Goal: Information Seeking & Learning: Learn about a topic

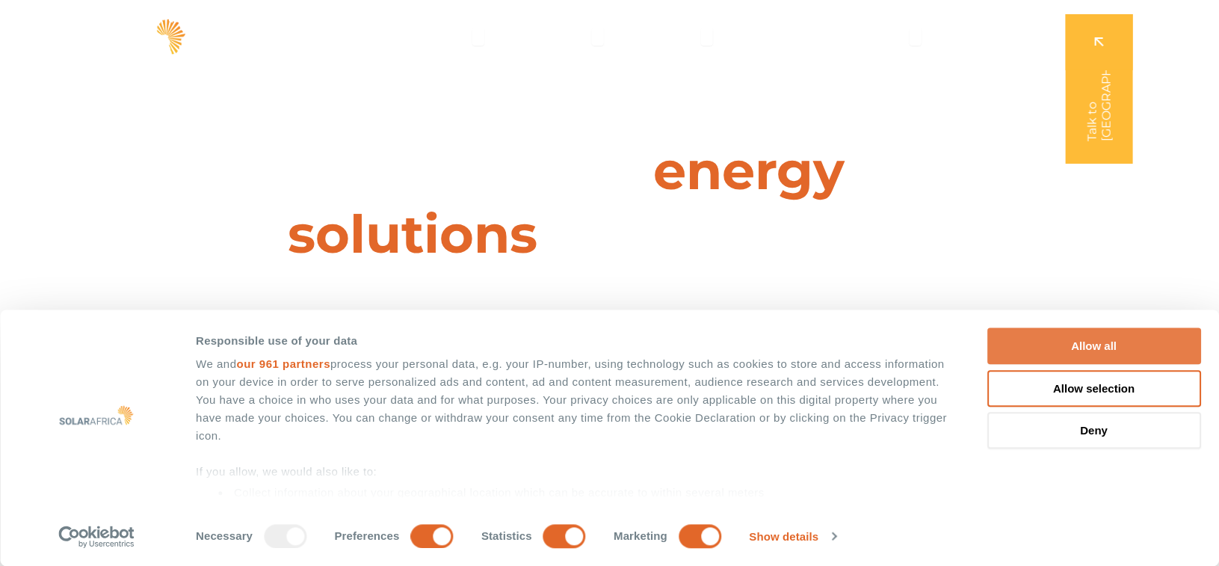
click at [1124, 335] on button "Allow all" at bounding box center [1094, 346] width 214 height 37
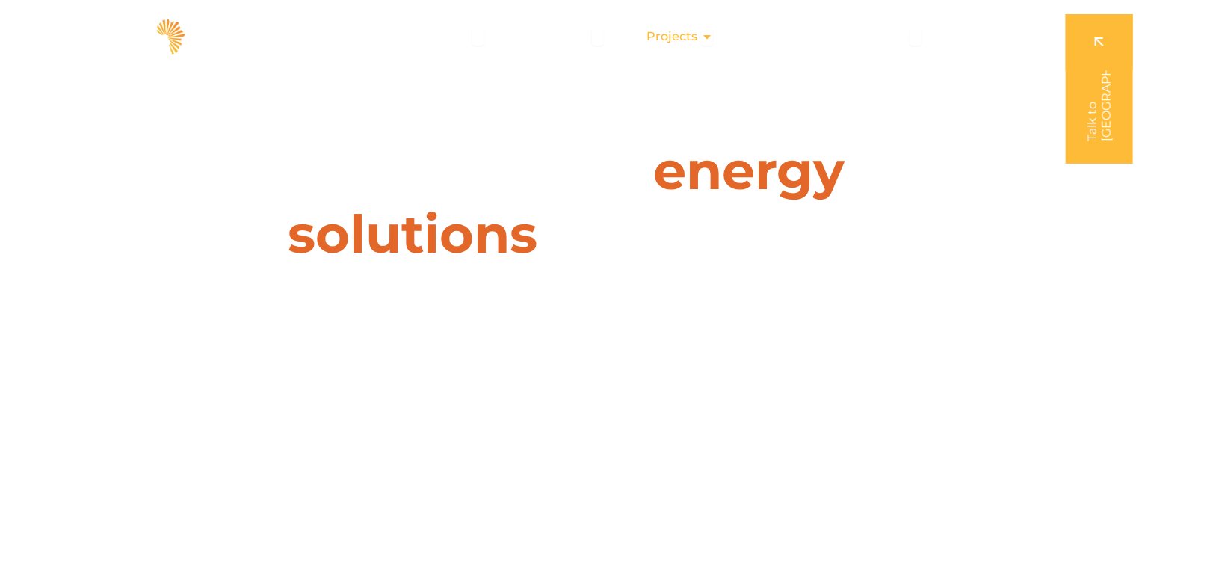
click at [661, 40] on span "Projects" at bounding box center [671, 37] width 51 height 18
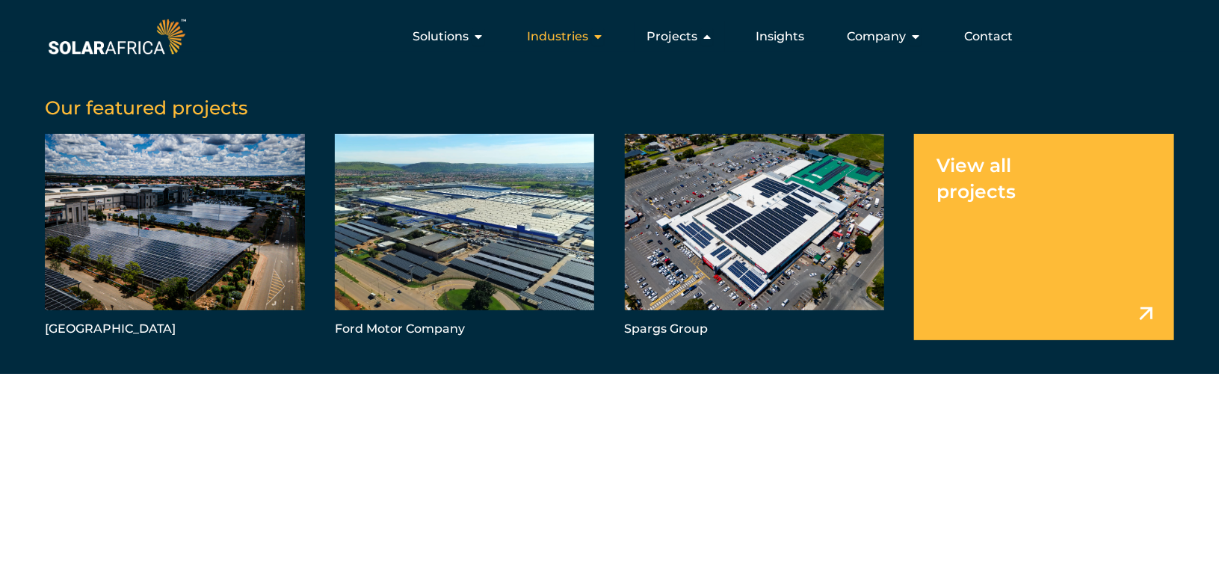
click at [564, 42] on span "Industries" at bounding box center [557, 37] width 61 height 18
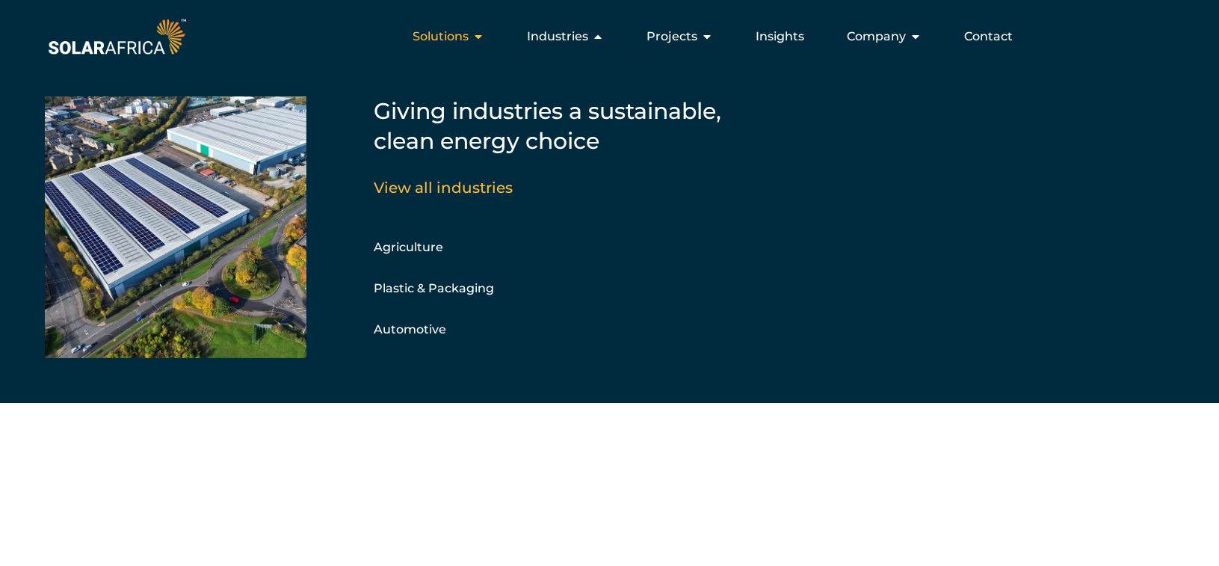
click at [453, 35] on span "Solutions" at bounding box center [441, 37] width 56 height 18
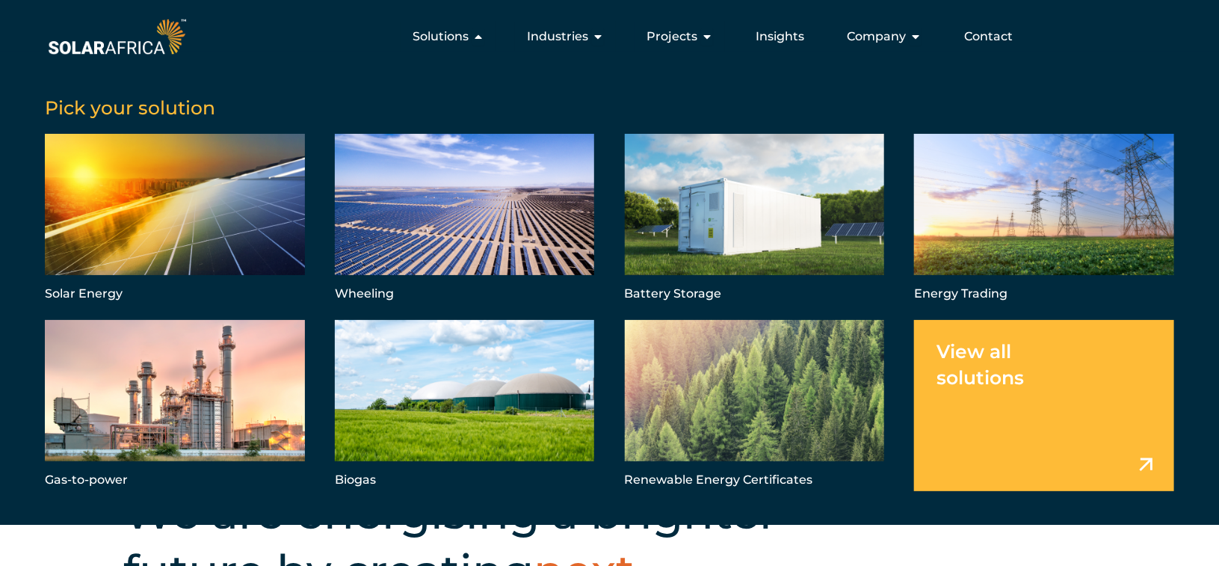
scroll to position [149, 0]
click at [157, 46] on img at bounding box center [117, 36] width 144 height 43
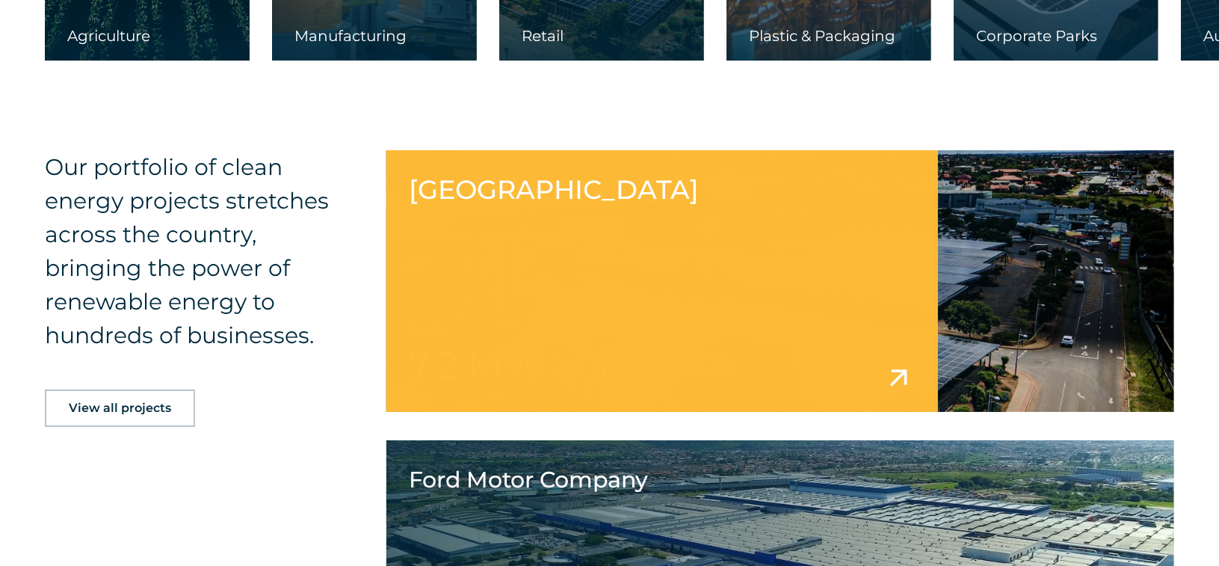
scroll to position [2691, 0]
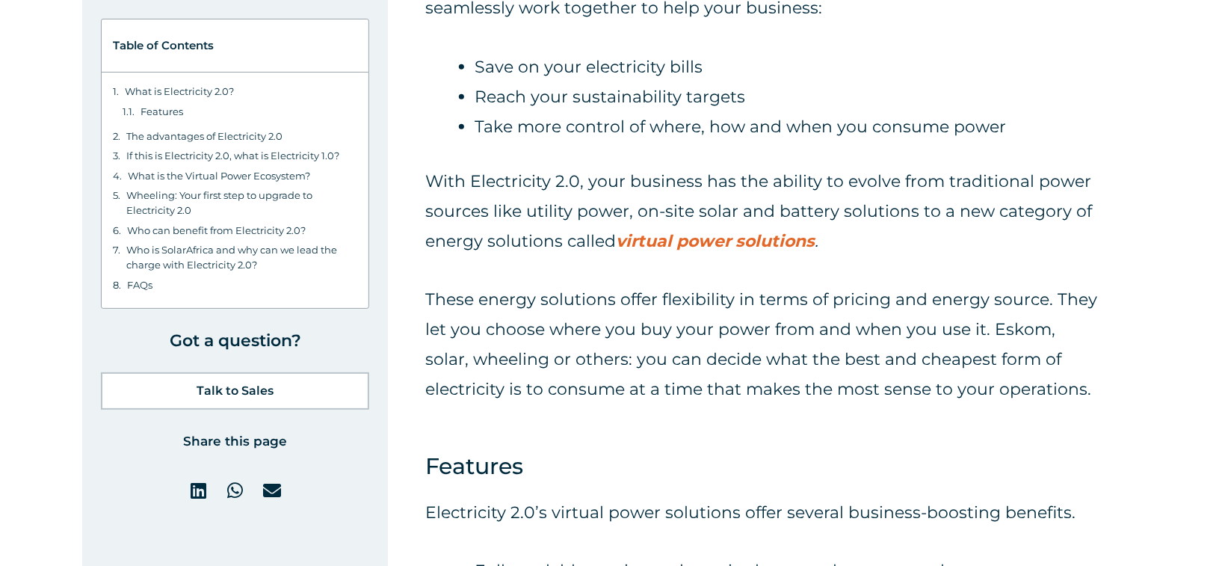
scroll to position [747, 0]
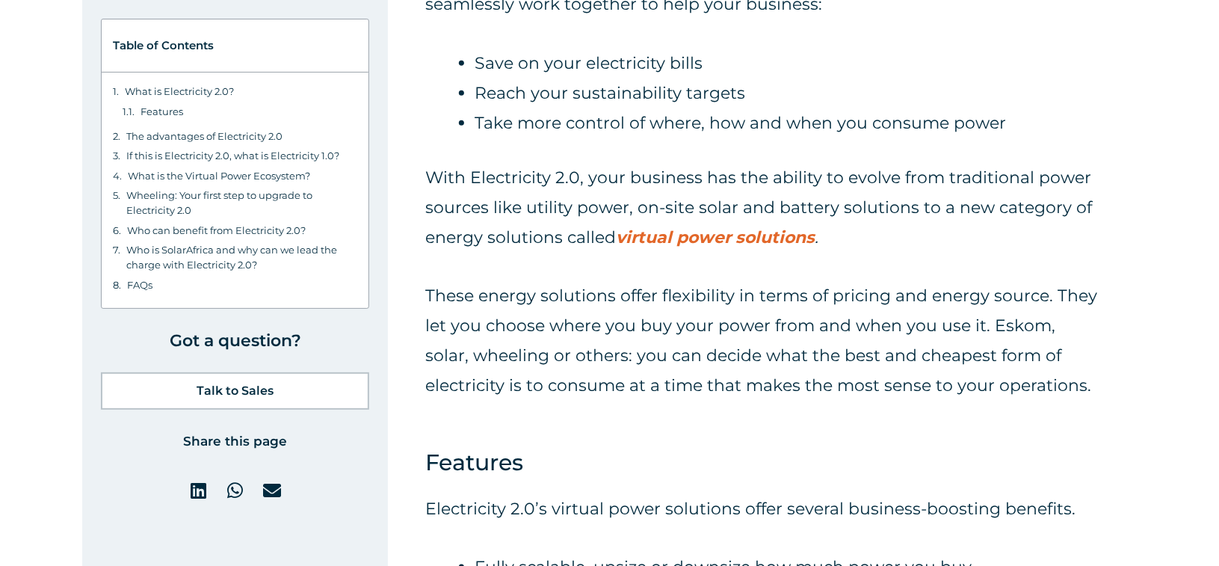
click at [745, 233] on strong "virtual power solutions" at bounding box center [715, 237] width 199 height 20
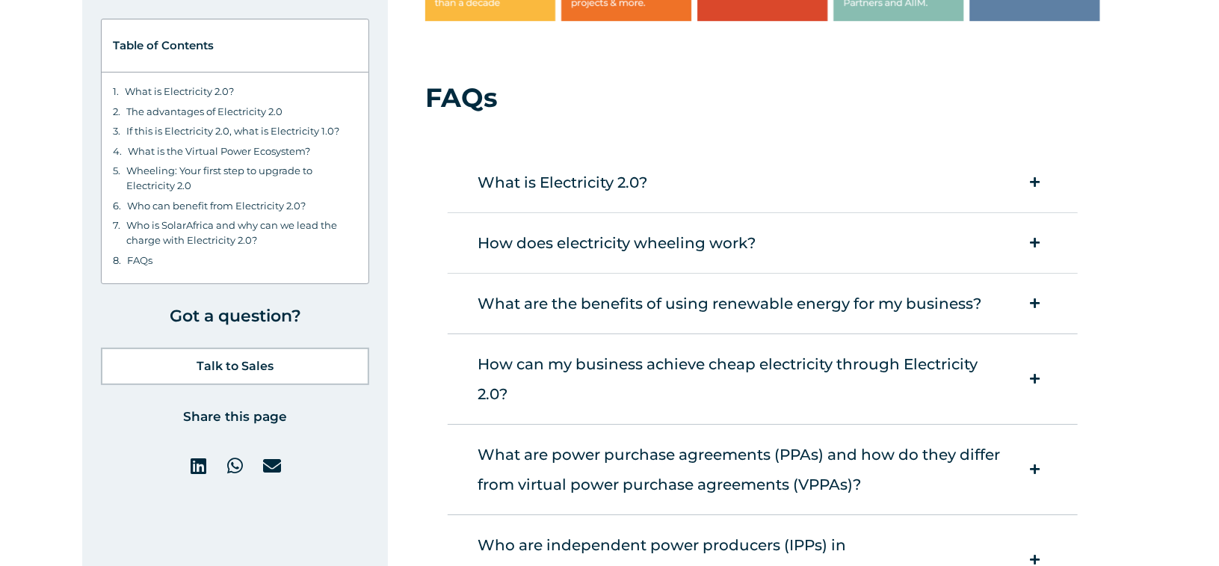
scroll to position [7922, 0]
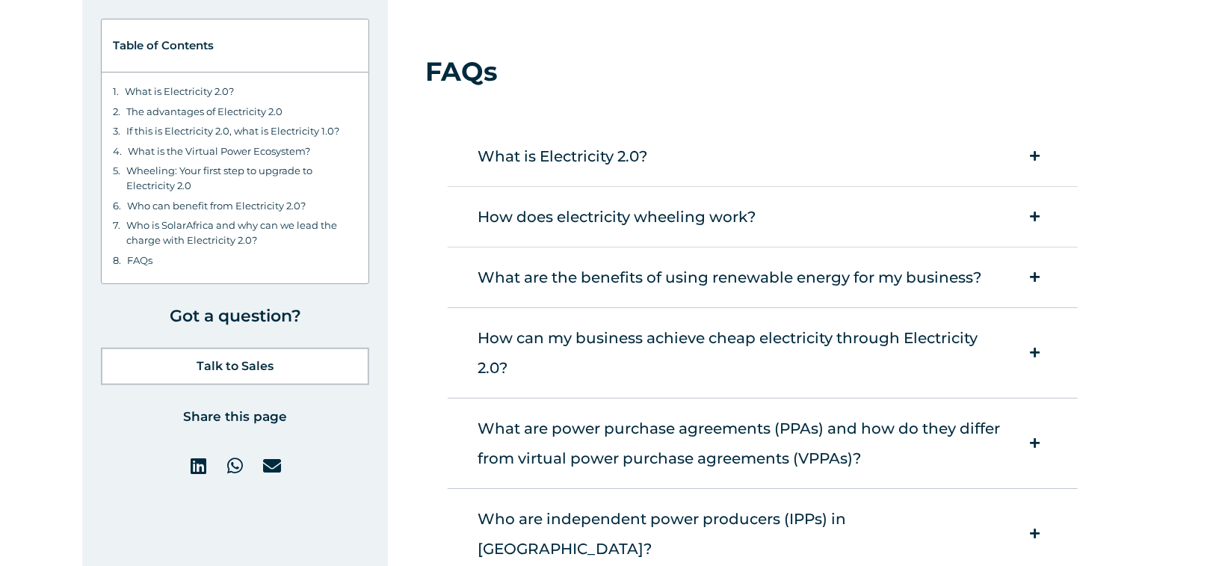
click at [1035, 528] on icon at bounding box center [1035, 533] width 10 height 11
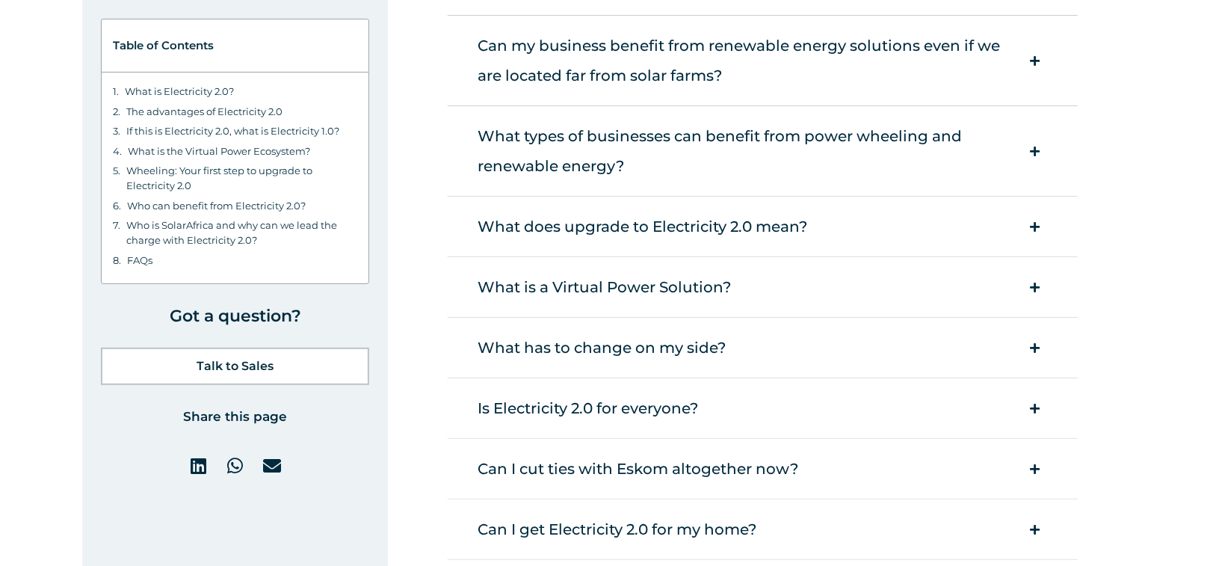
scroll to position [8819, 0]
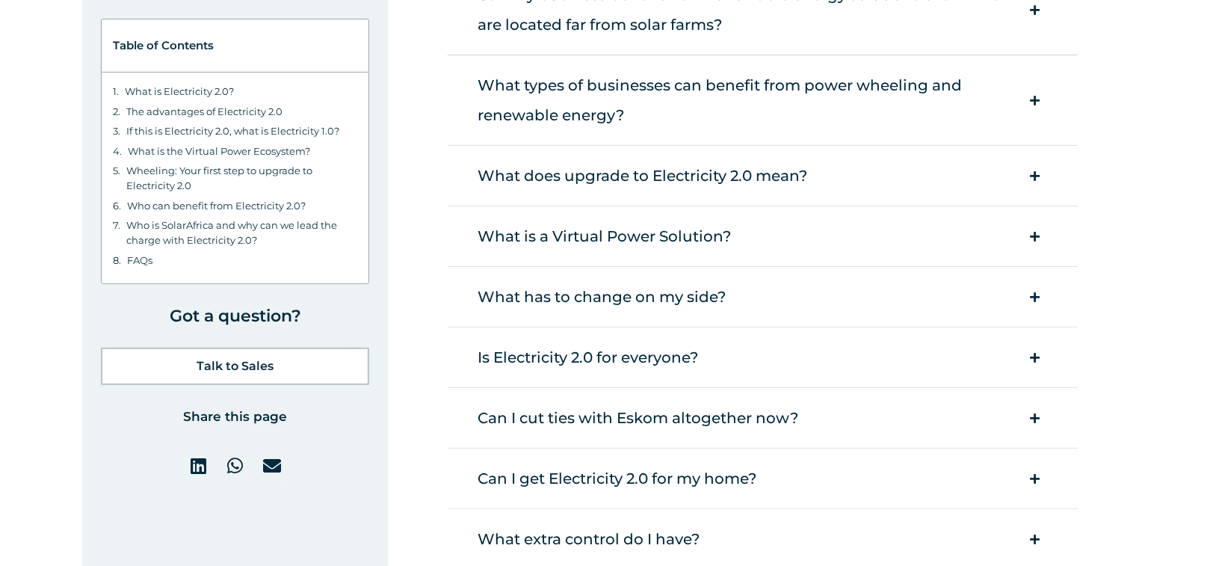
click at [1036, 458] on span at bounding box center [1034, 478] width 41 height 41
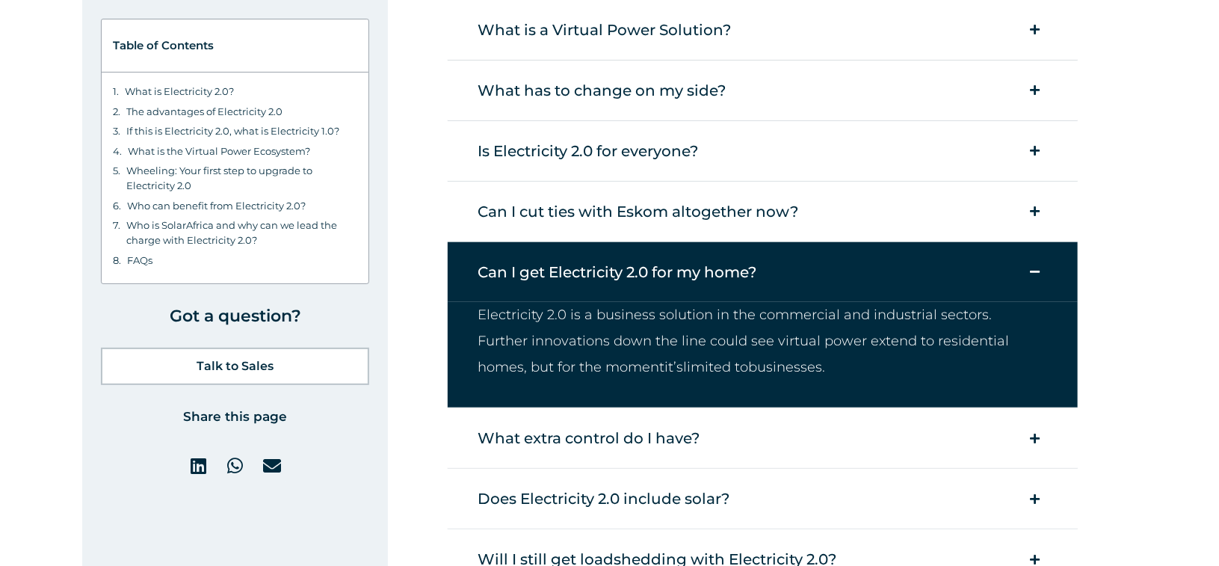
scroll to position [8969, 0]
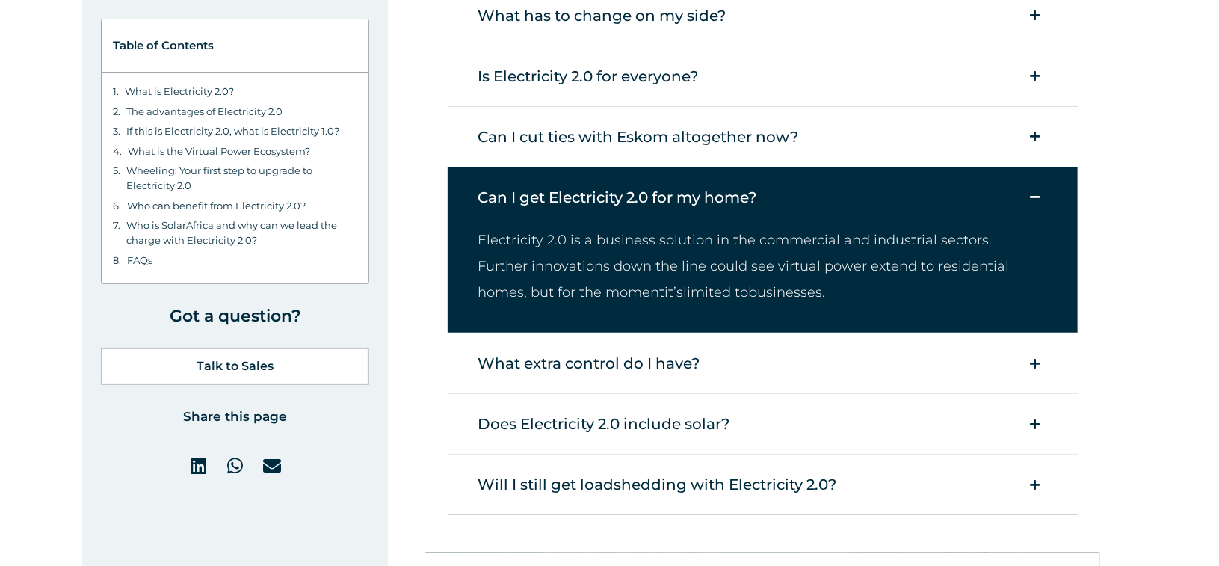
click at [1038, 419] on icon at bounding box center [1035, 424] width 10 height 11
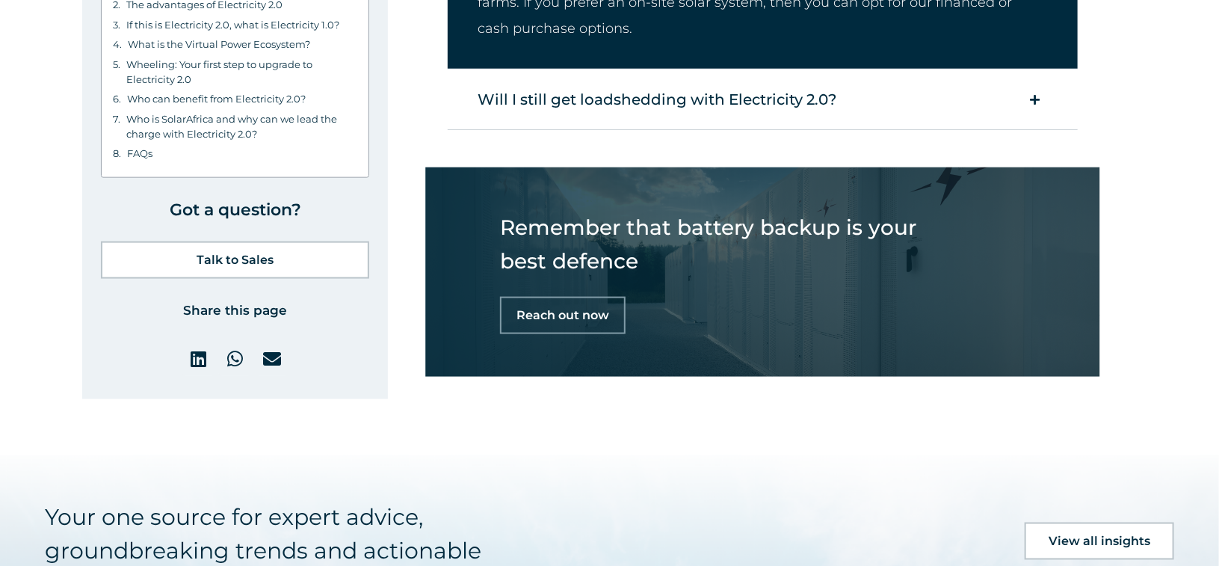
scroll to position [9417, 0]
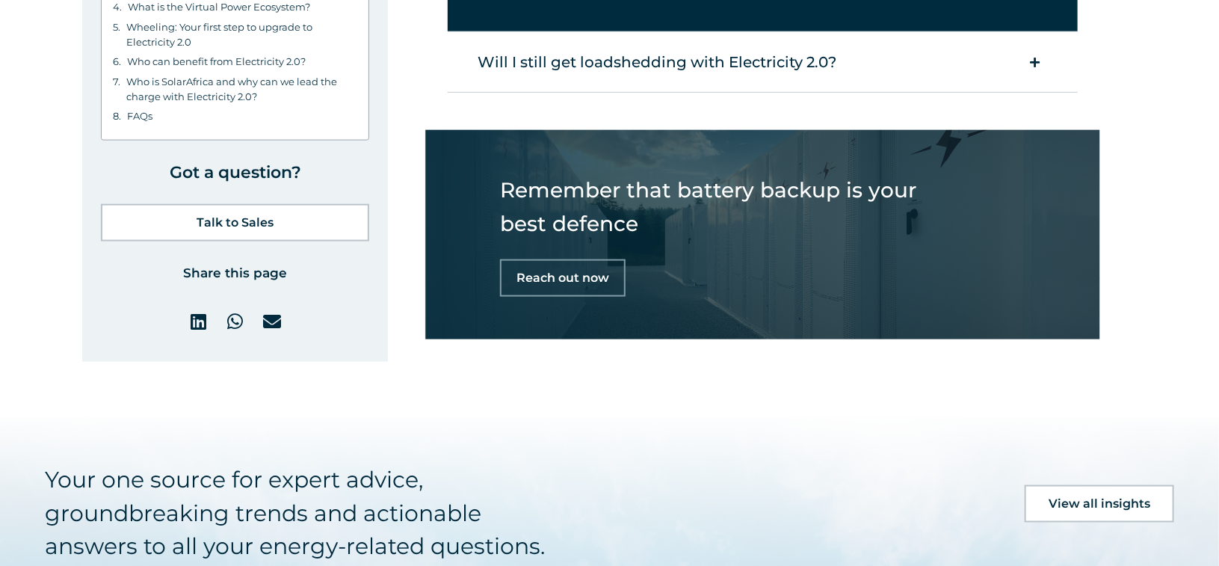
click at [576, 272] on span "Reach out now" at bounding box center [562, 278] width 93 height 12
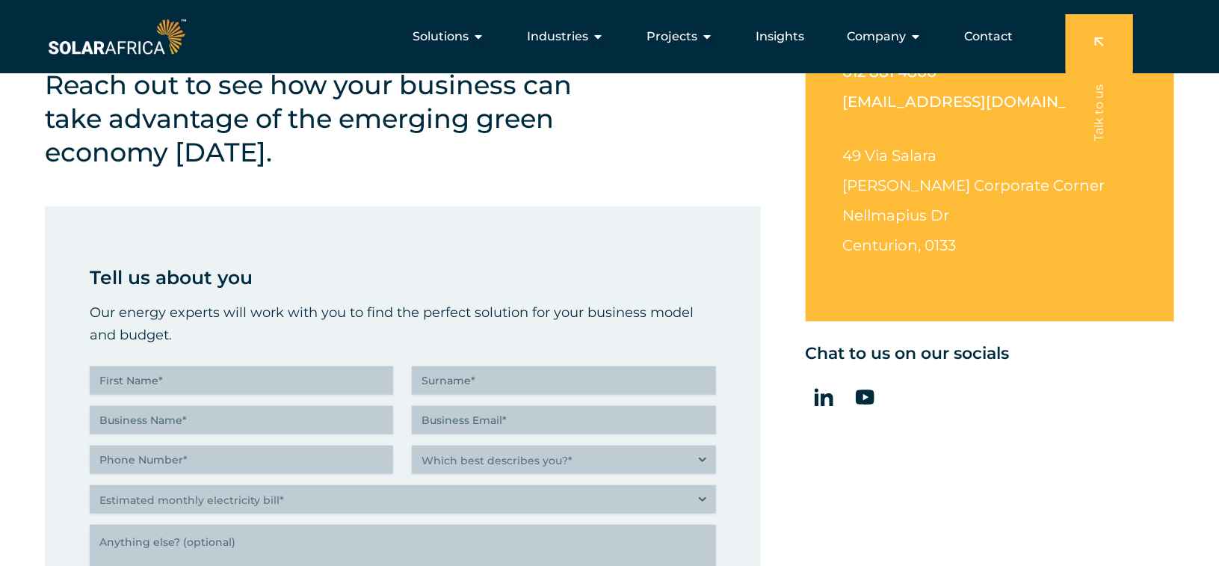
scroll to position [374, 0]
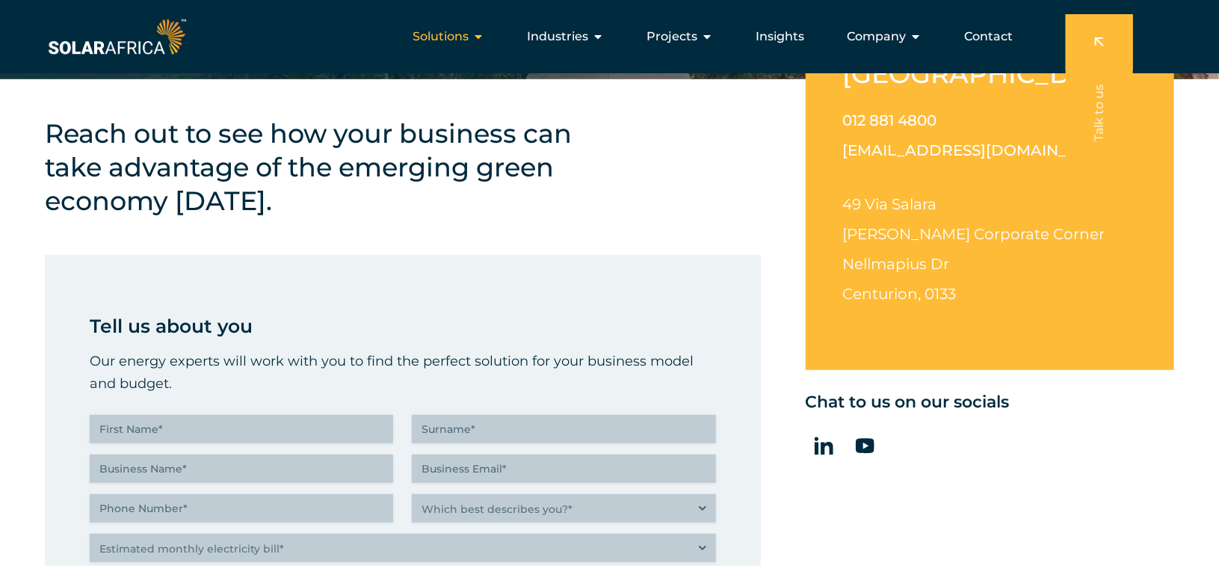
click at [452, 41] on span "Solutions" at bounding box center [441, 37] width 56 height 18
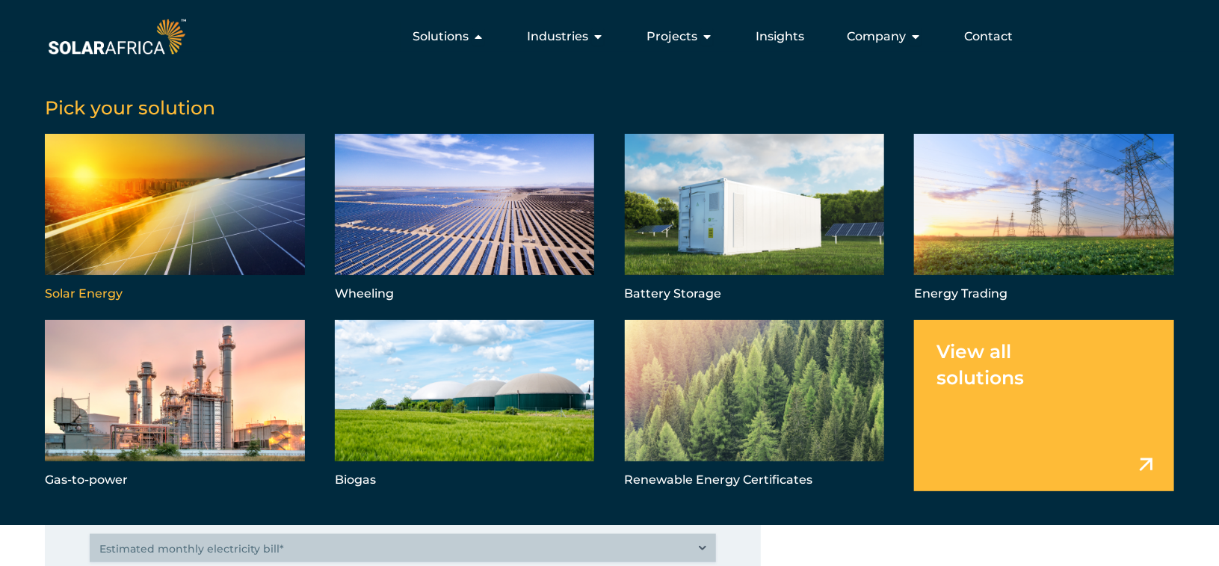
click at [228, 217] on link "Menu" at bounding box center [175, 219] width 260 height 171
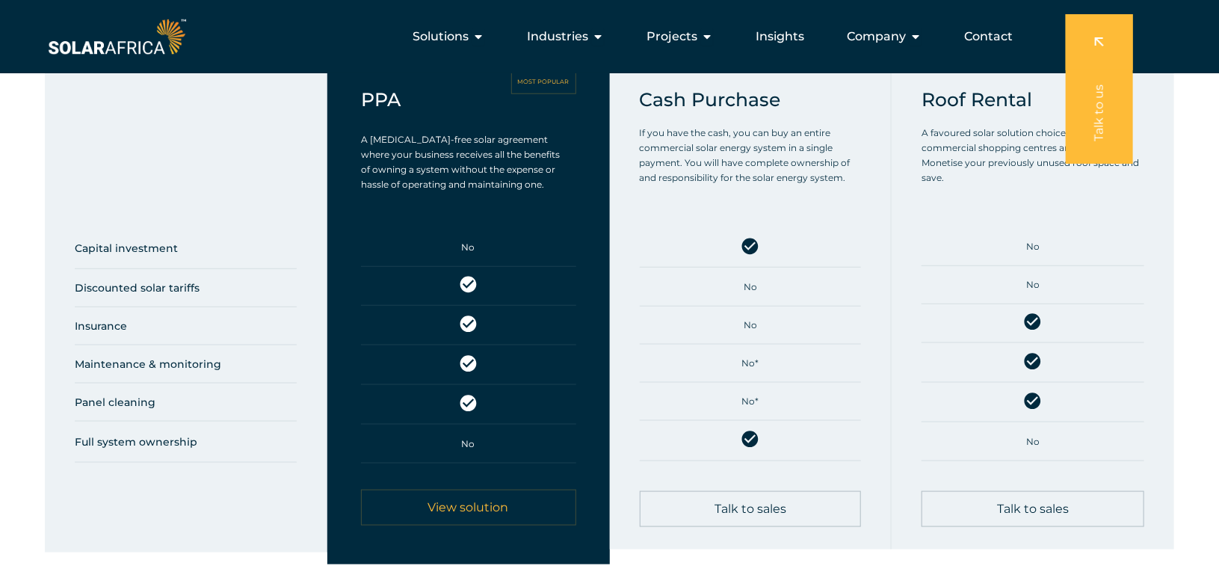
scroll to position [747, 0]
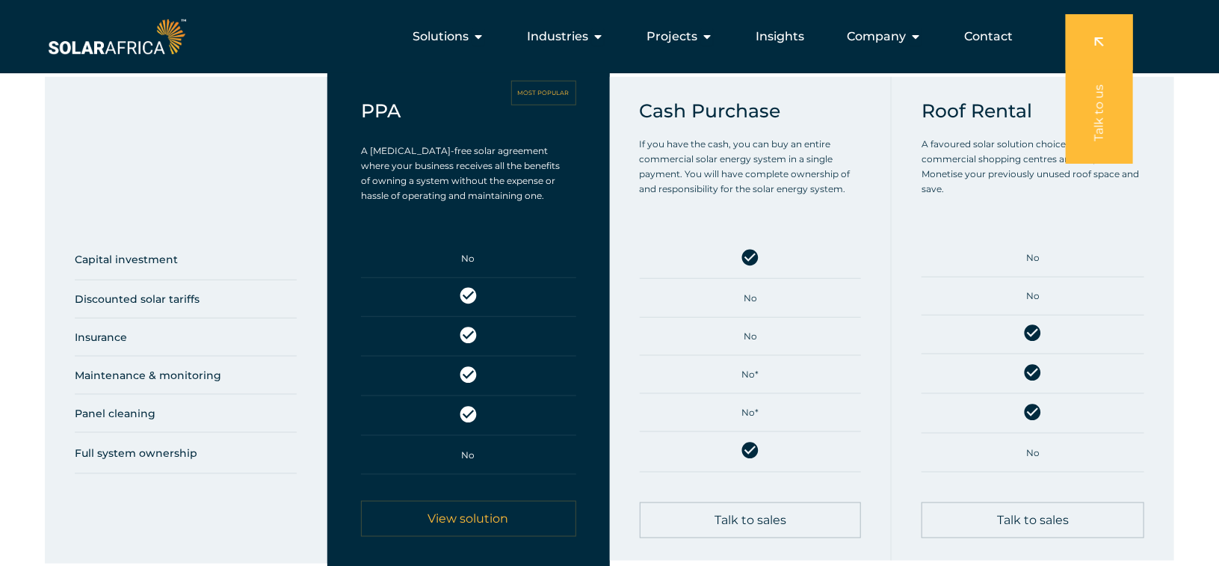
click at [476, 519] on span "View solution" at bounding box center [468, 519] width 81 height 12
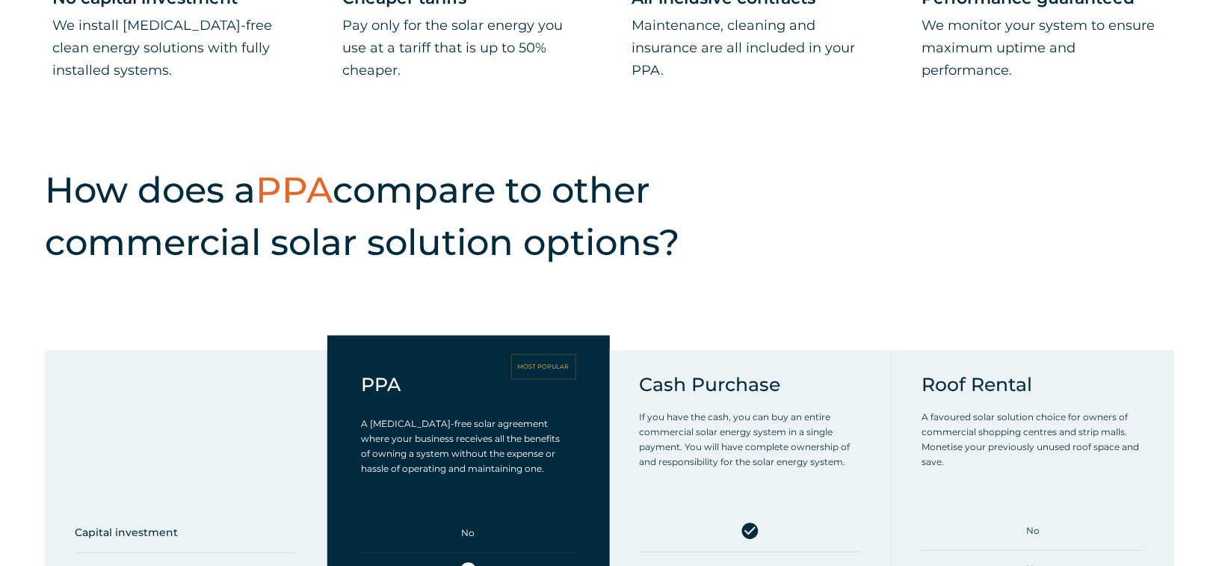
scroll to position [1144, 0]
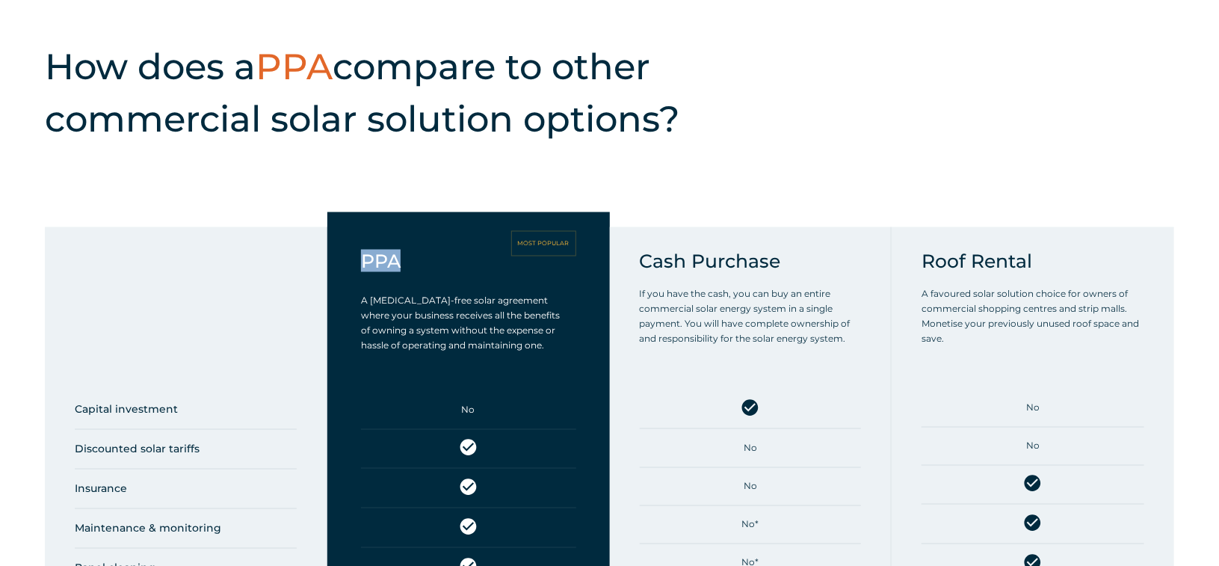
drag, startPoint x: 407, startPoint y: 261, endPoint x: 365, endPoint y: 261, distance: 42.6
click at [365, 261] on div "PPA MOST POPULAR A [MEDICAL_DATA]-free solar agreement where your business rece…" at bounding box center [468, 312] width 215 height 125
copy h5 "PPA"
